Goal: Information Seeking & Learning: Learn about a topic

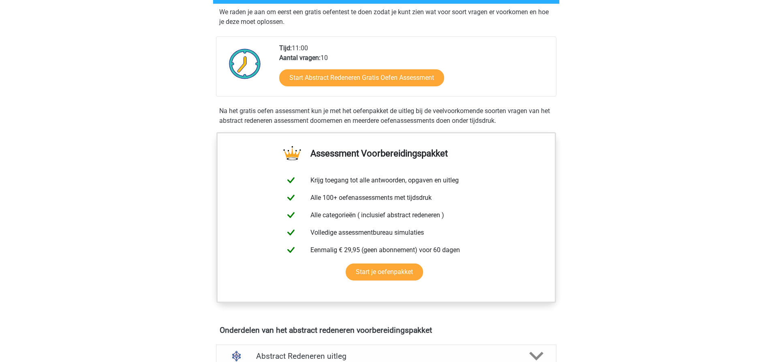
scroll to position [122, 0]
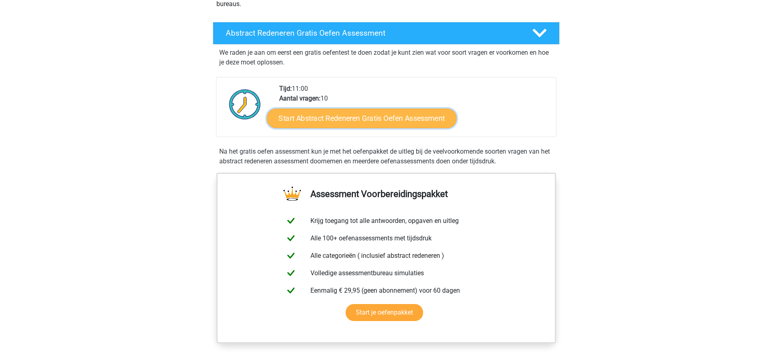
click at [340, 114] on link "Start Abstract Redeneren Gratis Oefen Assessment" at bounding box center [362, 117] width 190 height 19
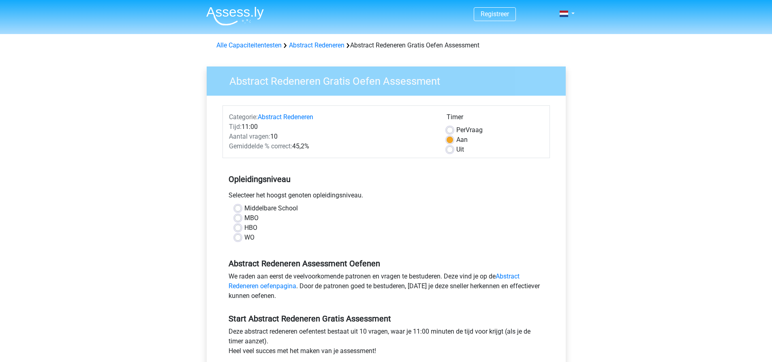
click at [244, 211] on label "Middelbare School" at bounding box center [270, 208] width 53 height 10
click at [240, 211] on input "Middelbare School" at bounding box center [238, 207] width 6 height 8
radio input "true"
click at [239, 203] on div "Selecteer het hoogst genoten opleidingsniveau." at bounding box center [385, 196] width 327 height 13
click at [244, 207] on label "Middelbare School" at bounding box center [270, 208] width 53 height 10
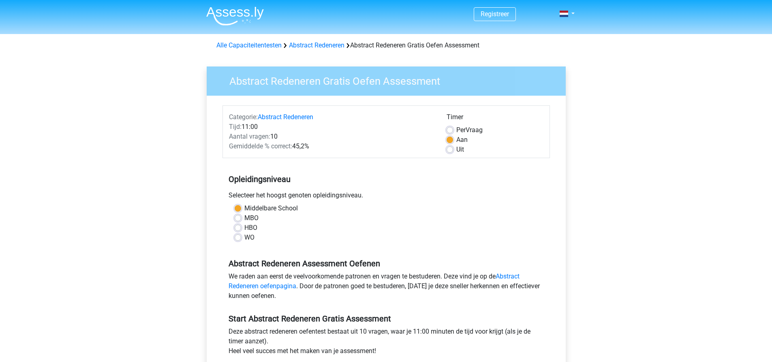
click at [237, 207] on input "Middelbare School" at bounding box center [238, 207] width 6 height 8
click at [284, 210] on label "Middelbare School" at bounding box center [270, 208] width 53 height 10
click at [241, 210] on input "Middelbare School" at bounding box center [238, 207] width 6 height 8
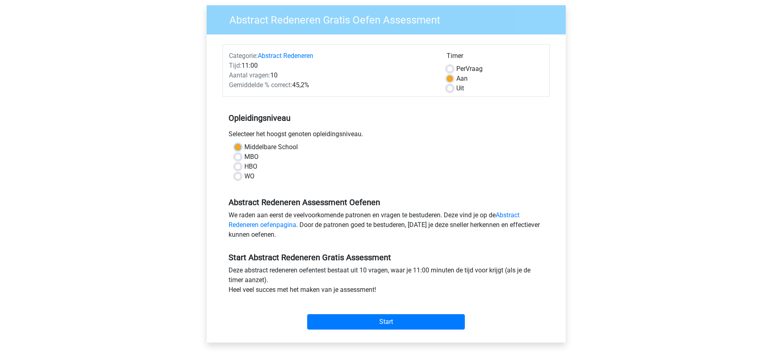
scroll to position [81, 0]
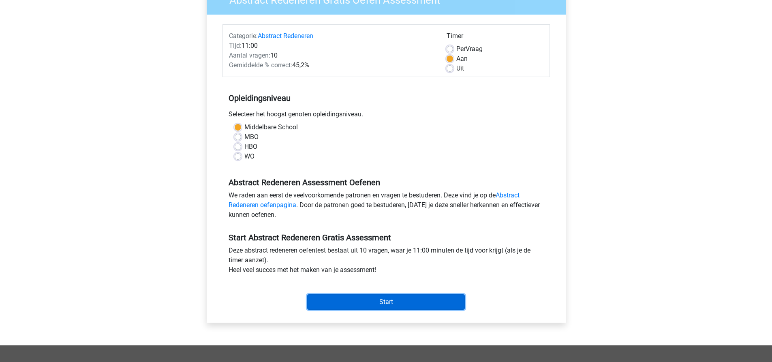
click at [437, 303] on input "Start" at bounding box center [386, 301] width 158 height 15
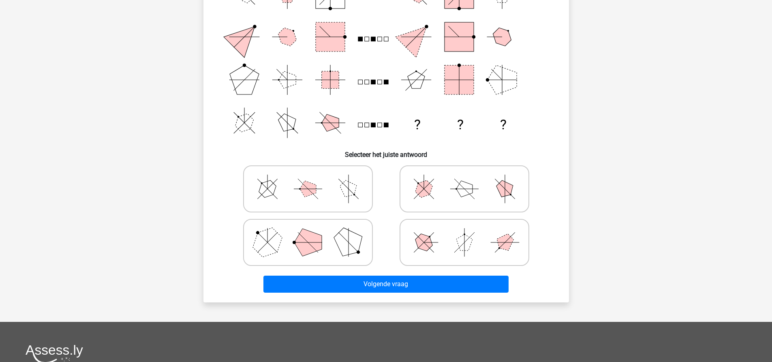
scroll to position [81, 0]
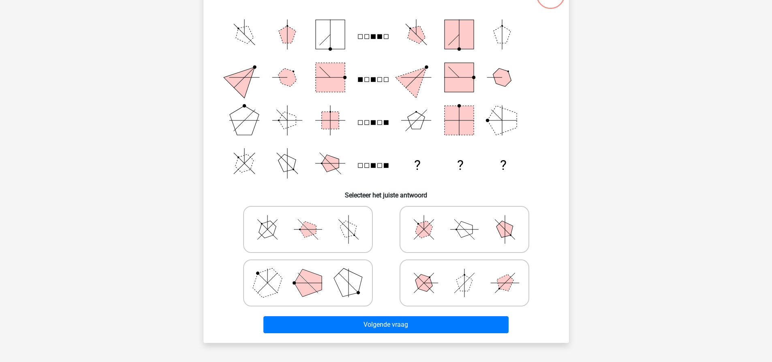
click at [321, 275] on icon at bounding box center [308, 283] width 122 height 41
click at [313, 273] on input "radio" at bounding box center [310, 269] width 5 height 5
radio input "true"
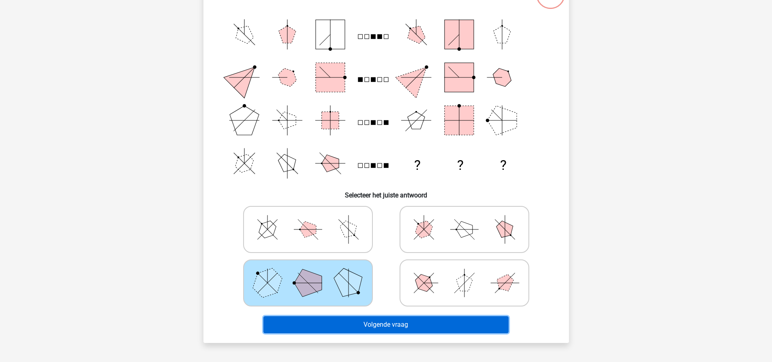
click at [340, 329] on button "Volgende vraag" at bounding box center [385, 324] width 245 height 17
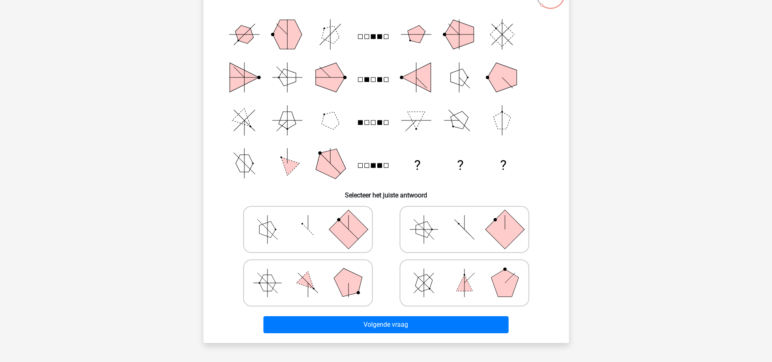
click at [326, 223] on icon at bounding box center [308, 229] width 122 height 41
click at [313, 219] on input "radio" at bounding box center [310, 216] width 5 height 5
radio input "true"
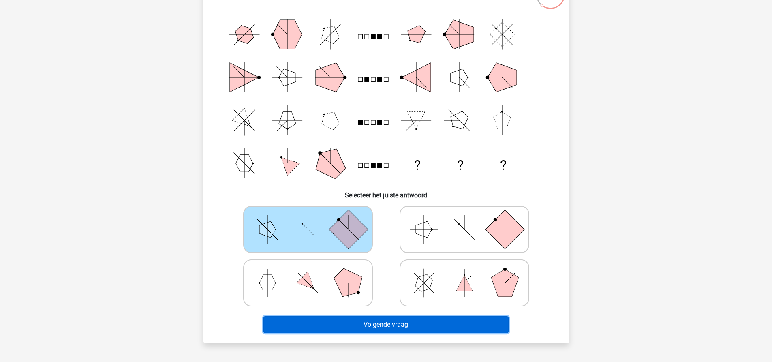
click at [339, 321] on button "Volgende vraag" at bounding box center [385, 324] width 245 height 17
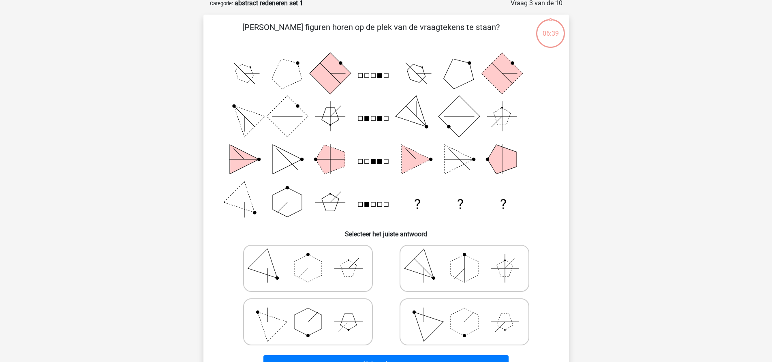
scroll to position [41, 0]
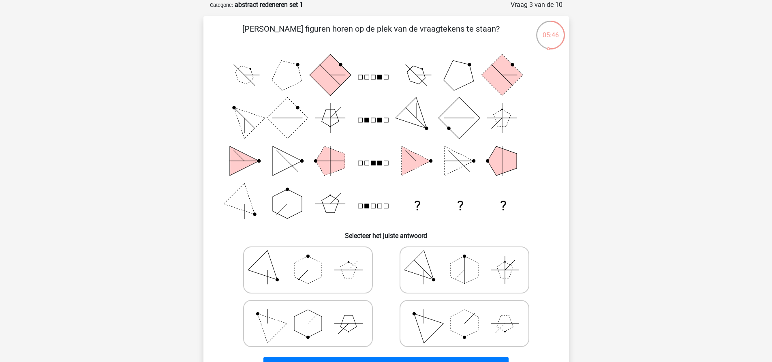
click at [349, 333] on icon at bounding box center [308, 323] width 122 height 41
click at [313, 313] on input "radio" at bounding box center [310, 310] width 5 height 5
radio input "true"
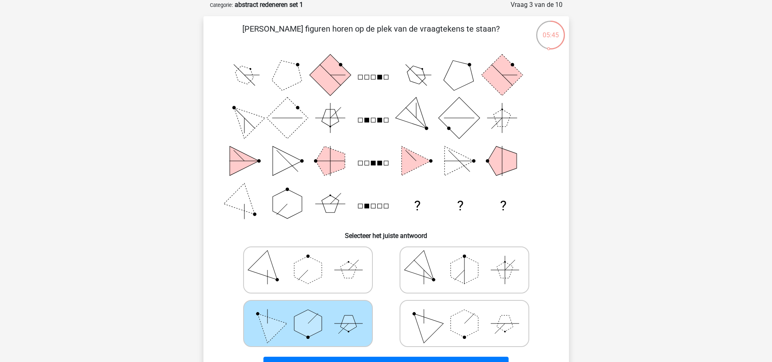
scroll to position [81, 0]
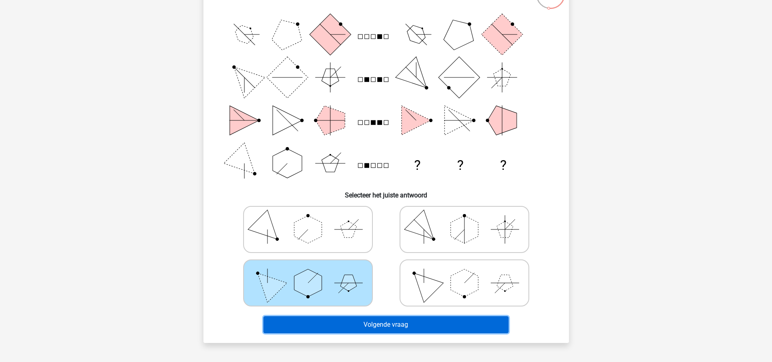
click at [350, 318] on button "Volgende vraag" at bounding box center [385, 324] width 245 height 17
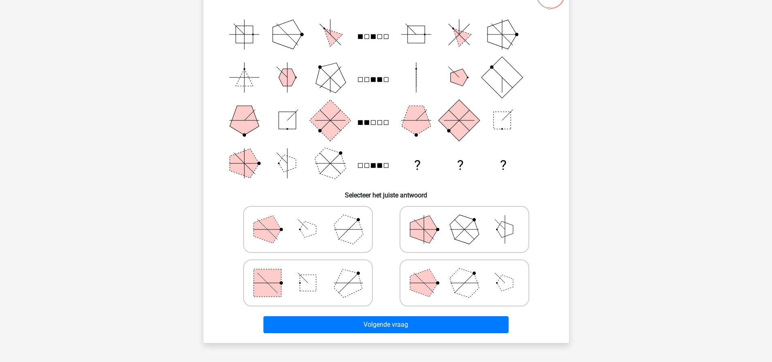
scroll to position [41, 0]
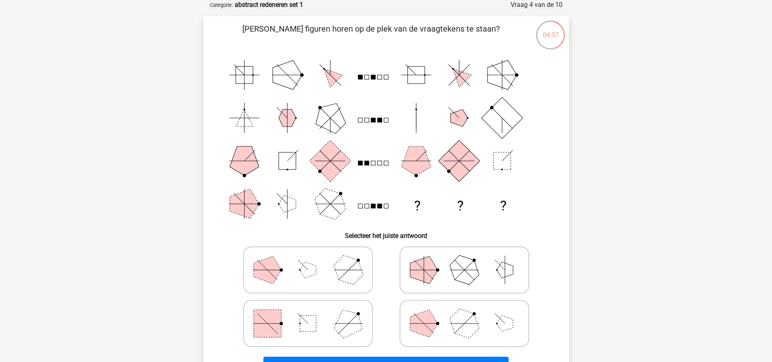
click at [301, 315] on icon at bounding box center [308, 323] width 122 height 41
click at [308, 313] on input "radio" at bounding box center [310, 310] width 5 height 5
radio input "true"
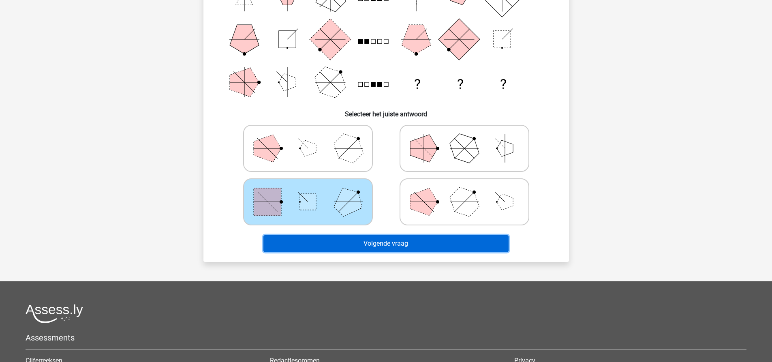
click at [327, 247] on button "Volgende vraag" at bounding box center [385, 243] width 245 height 17
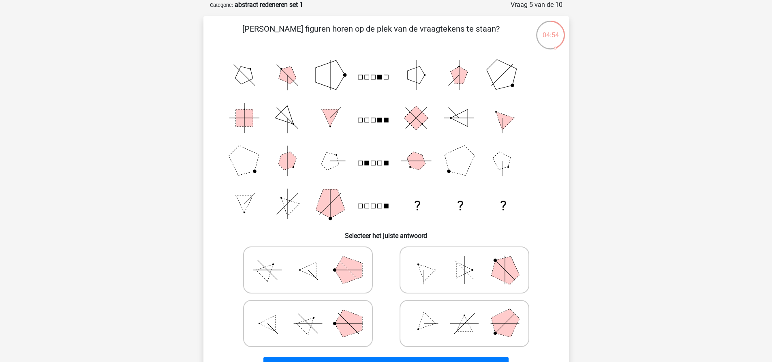
scroll to position [81, 0]
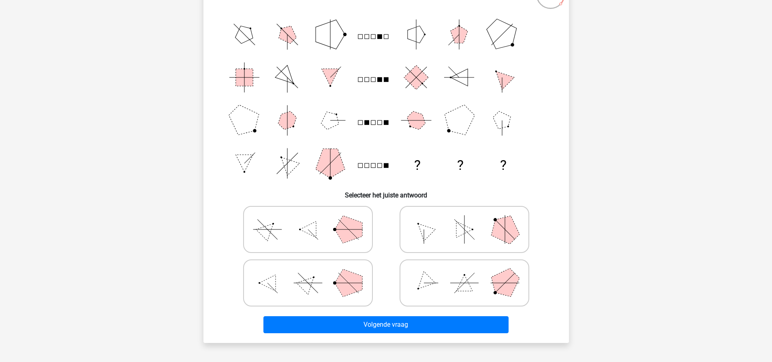
click at [487, 238] on icon at bounding box center [465, 229] width 122 height 41
click at [470, 219] on input "radio" at bounding box center [466, 216] width 5 height 5
radio input "true"
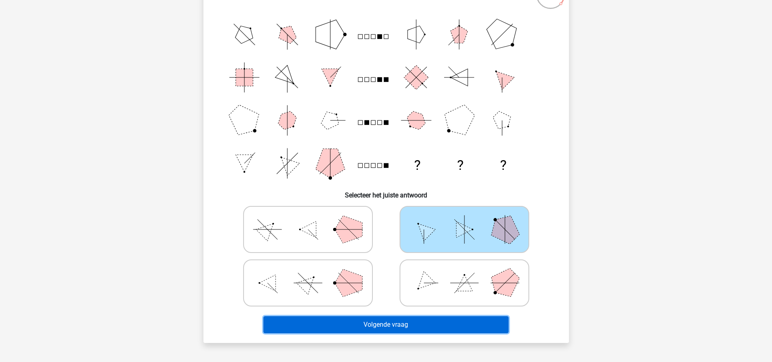
click at [428, 322] on button "Volgende vraag" at bounding box center [385, 324] width 245 height 17
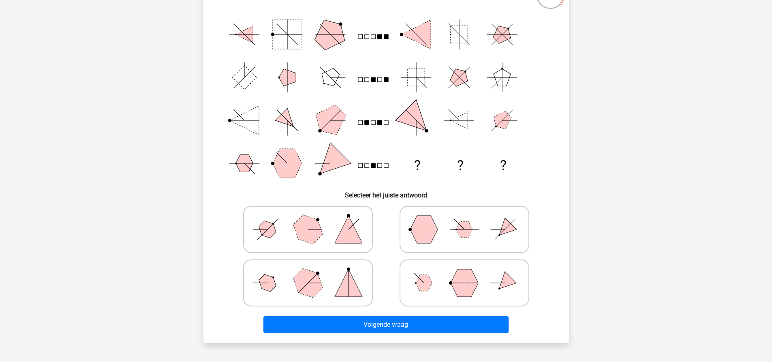
scroll to position [41, 0]
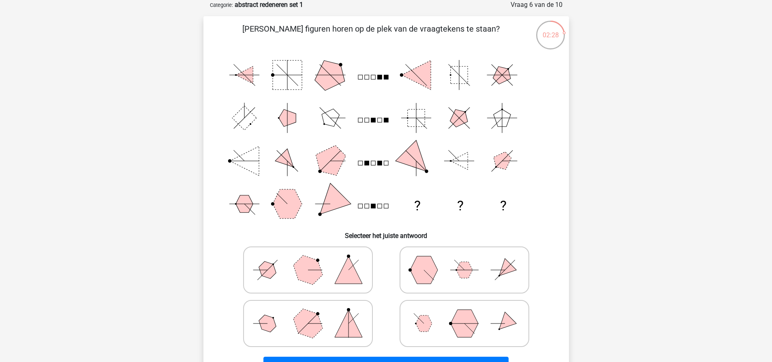
click at [337, 274] on icon at bounding box center [308, 270] width 122 height 41
click at [313, 260] on input "radio" at bounding box center [310, 256] width 5 height 5
radio input "true"
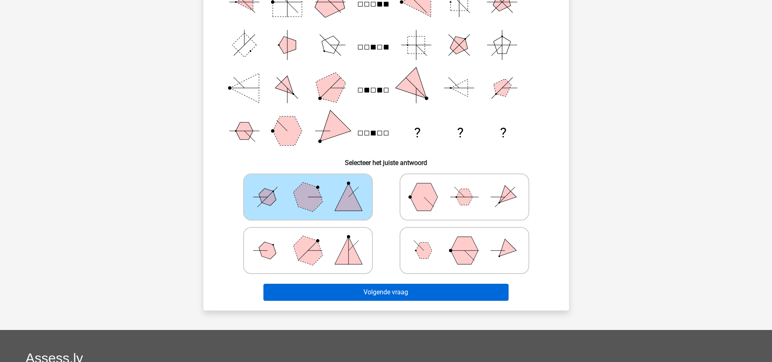
scroll to position [122, 0]
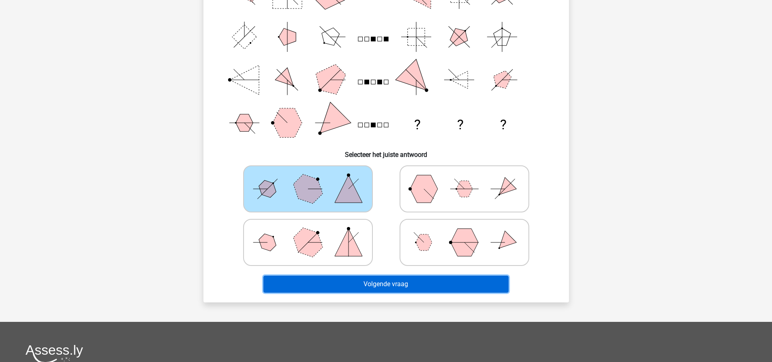
click at [384, 286] on button "Volgende vraag" at bounding box center [385, 284] width 245 height 17
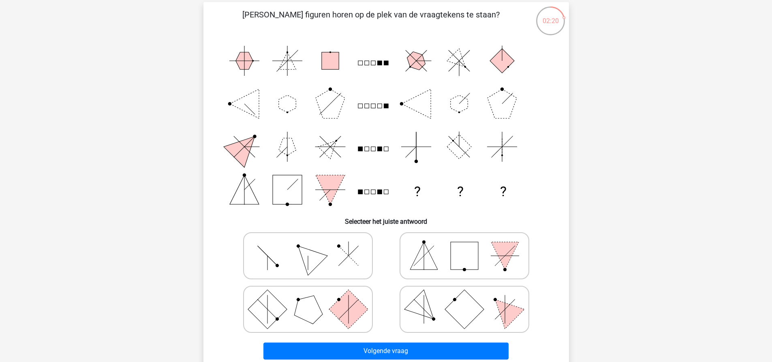
scroll to position [41, 0]
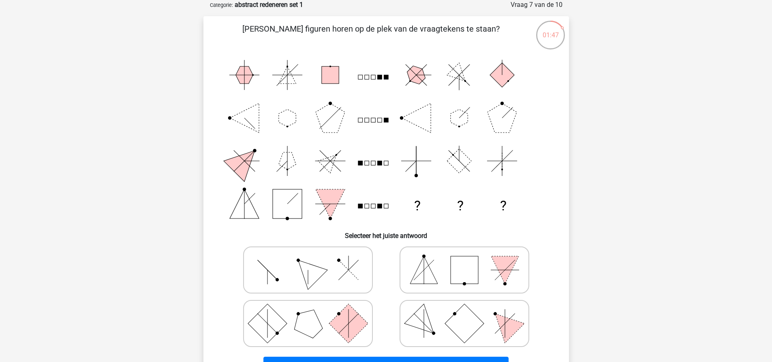
click at [340, 277] on icon at bounding box center [308, 270] width 122 height 41
click at [313, 260] on input "radio" at bounding box center [310, 256] width 5 height 5
radio input "true"
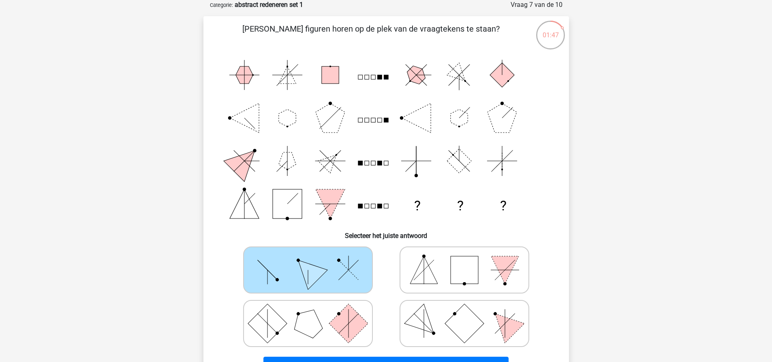
scroll to position [81, 0]
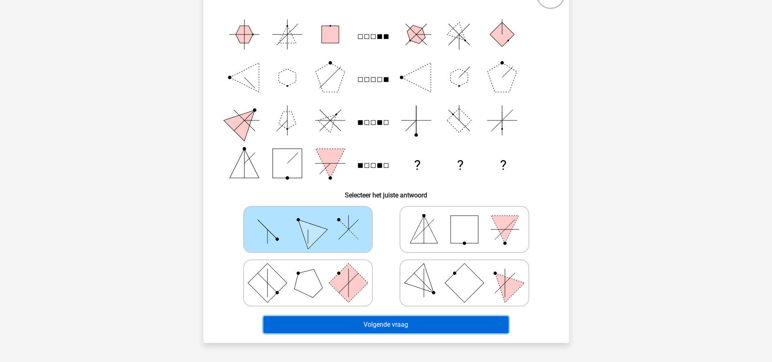
click at [338, 326] on button "Volgende vraag" at bounding box center [385, 324] width 245 height 17
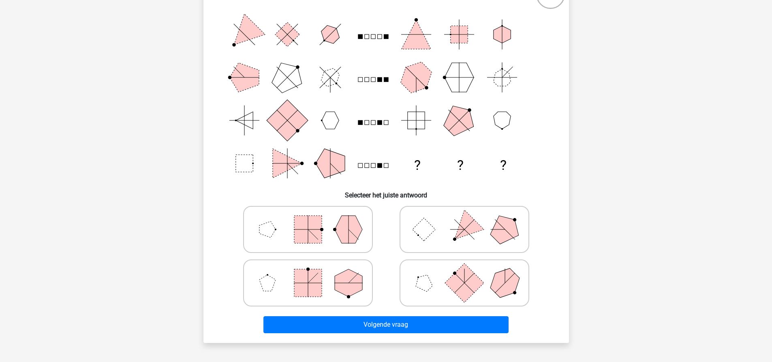
click at [327, 239] on icon at bounding box center [308, 229] width 122 height 41
click at [313, 219] on input "radio" at bounding box center [310, 216] width 5 height 5
radio input "true"
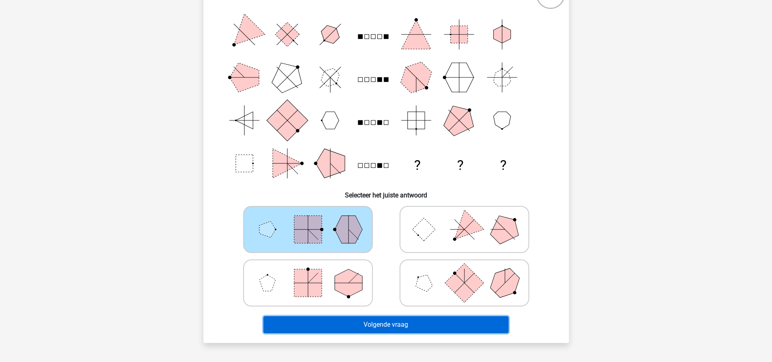
click at [432, 321] on button "Volgende vraag" at bounding box center [385, 324] width 245 height 17
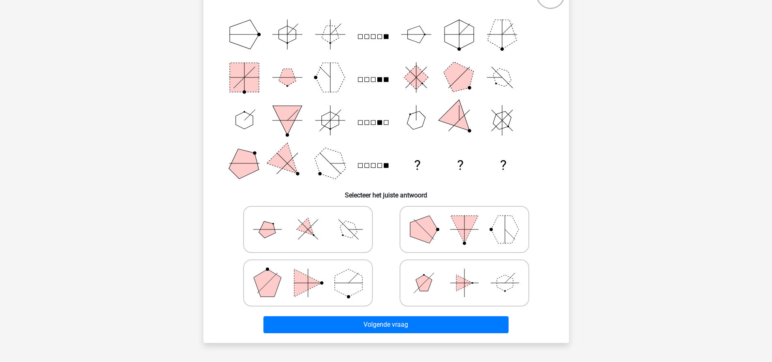
click at [332, 224] on icon at bounding box center [308, 229] width 122 height 41
click at [313, 219] on input "radio" at bounding box center [310, 216] width 5 height 5
radio input "true"
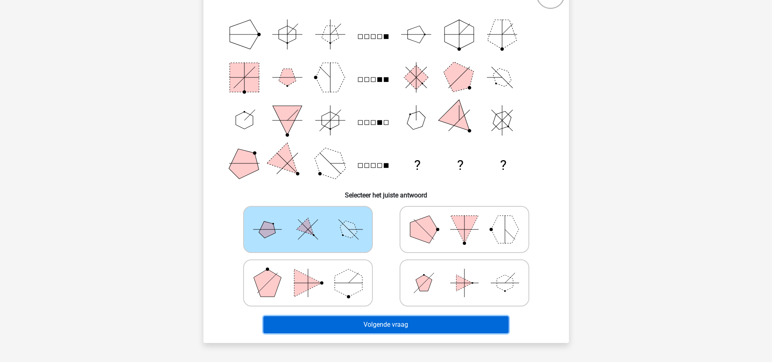
click at [354, 320] on button "Volgende vraag" at bounding box center [385, 324] width 245 height 17
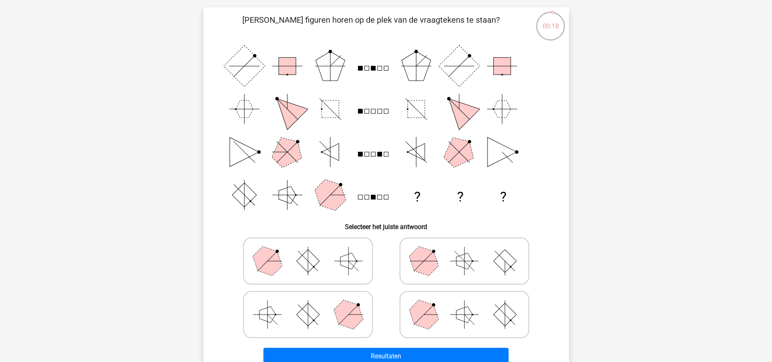
scroll to position [41, 0]
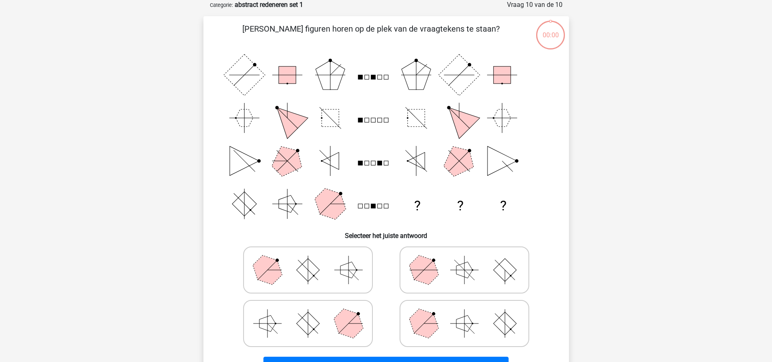
scroll to position [122, 0]
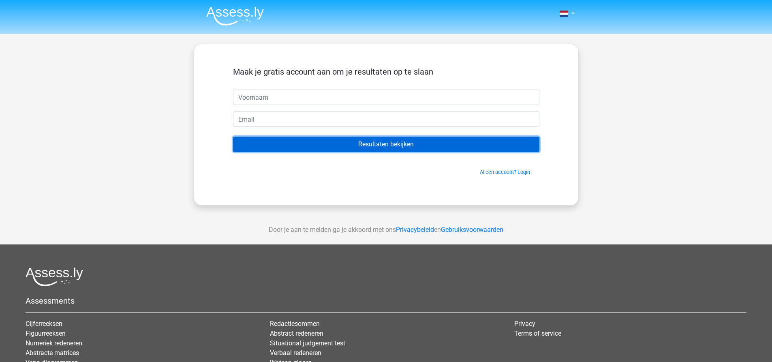
click at [365, 147] on input "Resultaten bekijken" at bounding box center [386, 144] width 306 height 15
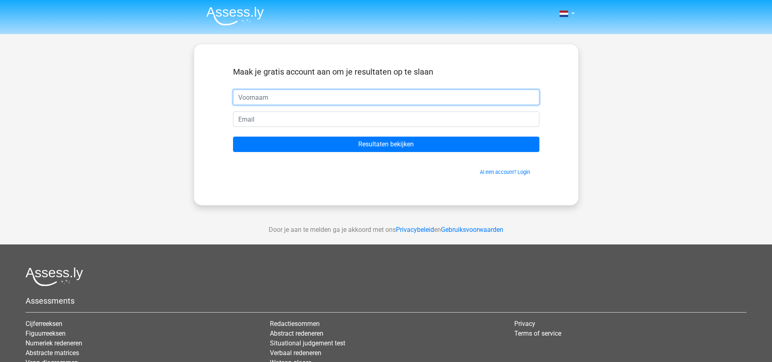
click at [399, 104] on input "text" at bounding box center [386, 97] width 306 height 15
type input "h"
type input "g"
type input "h"
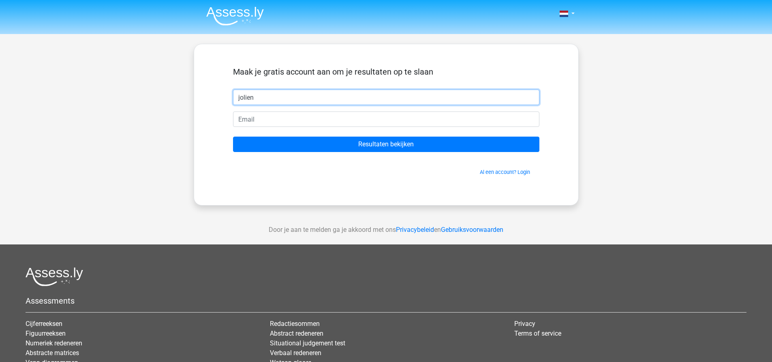
type input "jolien"
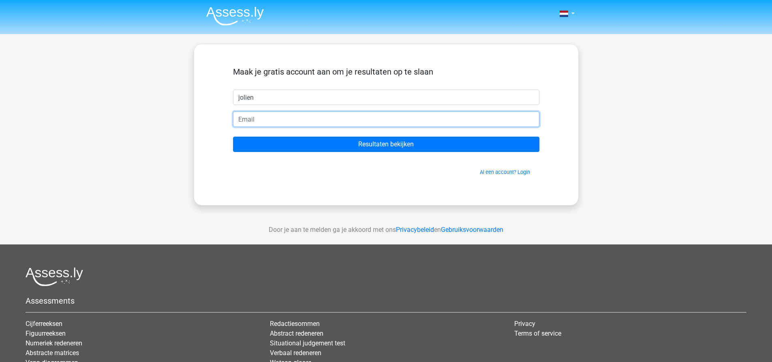
click at [338, 115] on input "email" at bounding box center [386, 118] width 306 height 15
click at [338, 115] on input "jolien.vandeneede@" at bounding box center [386, 118] width 306 height 15
click at [336, 118] on input "jolien.vandeneedeg" at bounding box center [386, 118] width 306 height 15
click at [289, 119] on input "jolien.vandeneedegmail.com" at bounding box center [386, 118] width 306 height 15
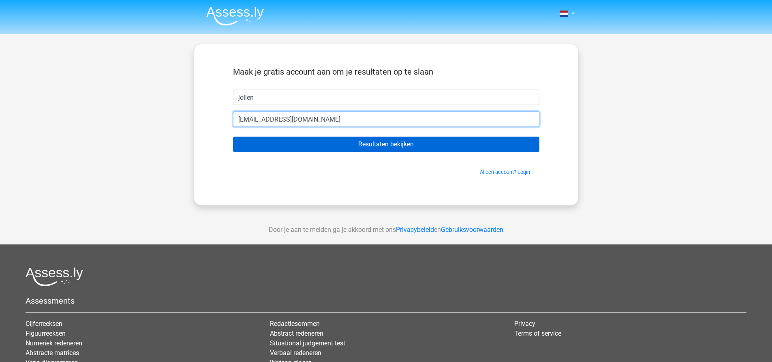
type input "[EMAIL_ADDRESS][DOMAIN_NAME]"
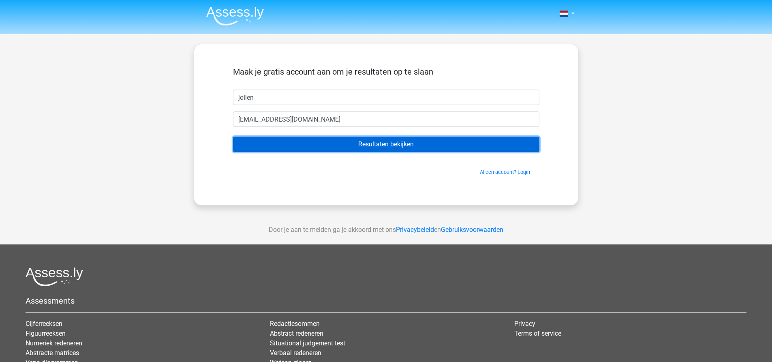
click at [297, 143] on input "Resultaten bekijken" at bounding box center [386, 144] width 306 height 15
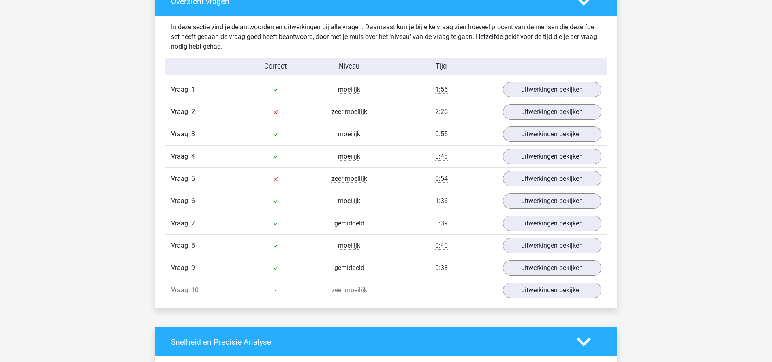
scroll to position [608, 0]
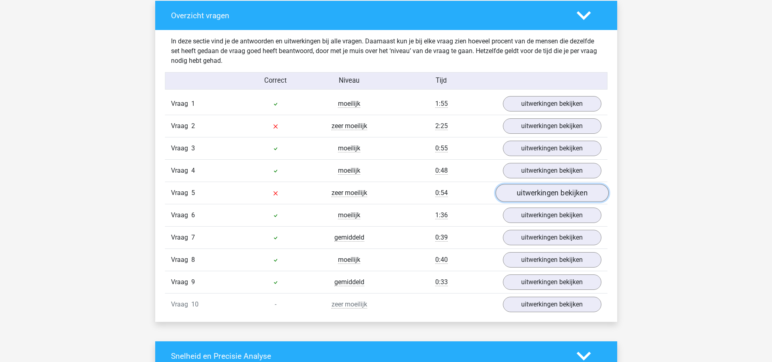
click at [530, 195] on link "uitwerkingen bekijken" at bounding box center [551, 193] width 113 height 18
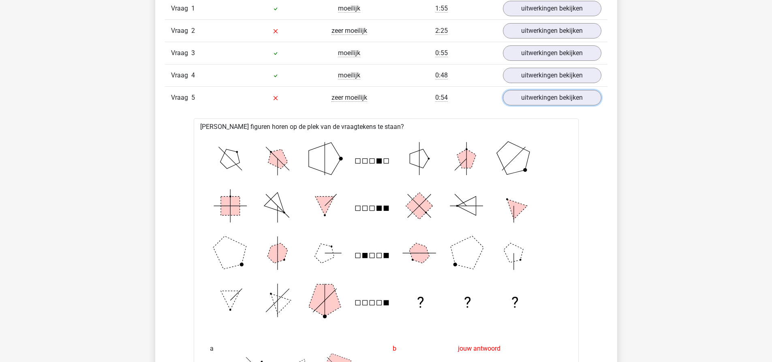
scroll to position [689, 0]
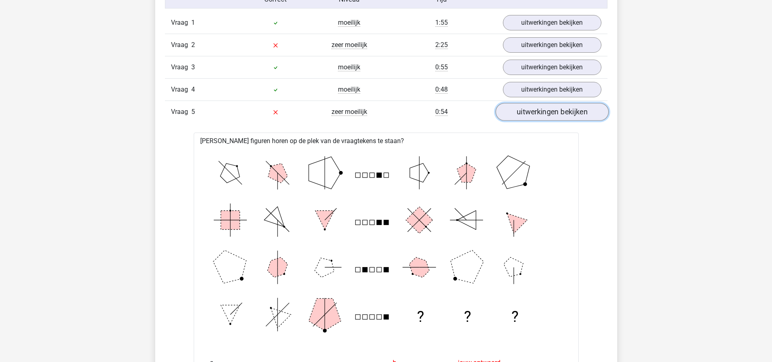
click at [580, 107] on link "uitwerkingen bekijken" at bounding box center [551, 112] width 113 height 18
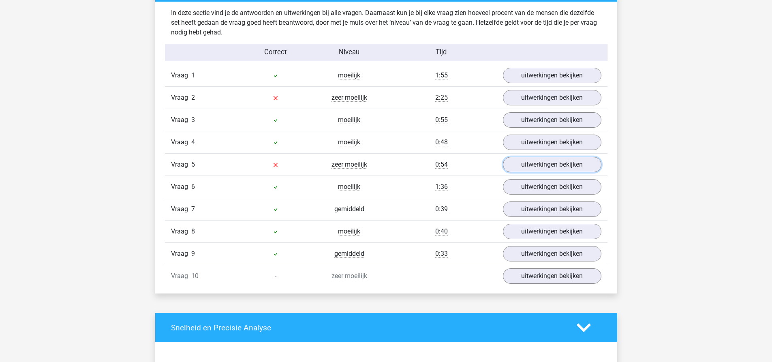
scroll to position [608, 0]
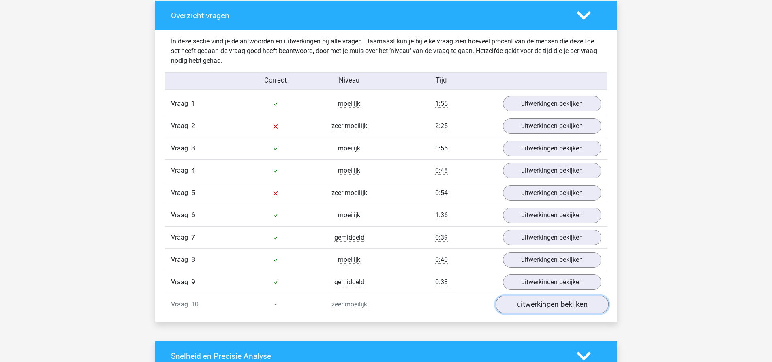
click at [522, 300] on link "uitwerkingen bekijken" at bounding box center [551, 304] width 113 height 18
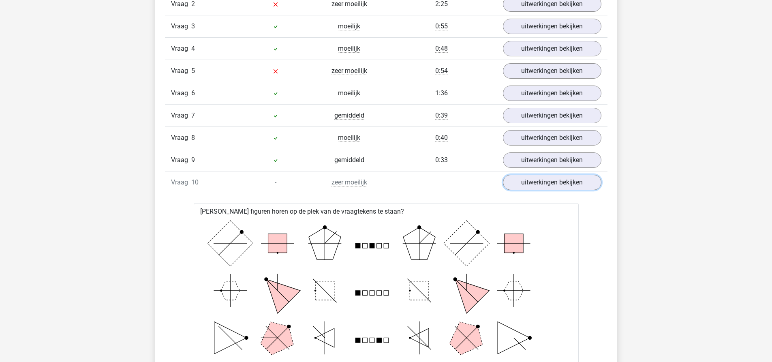
scroll to position [729, 0]
click at [539, 181] on link "uitwerkingen bekijken" at bounding box center [551, 183] width 113 height 18
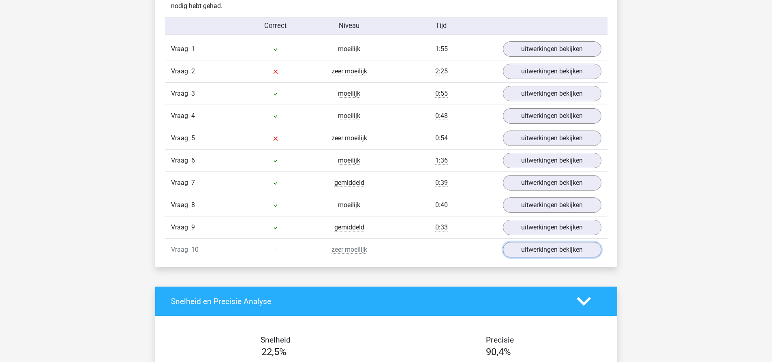
scroll to position [648, 0]
